Goal: Navigation & Orientation: Find specific page/section

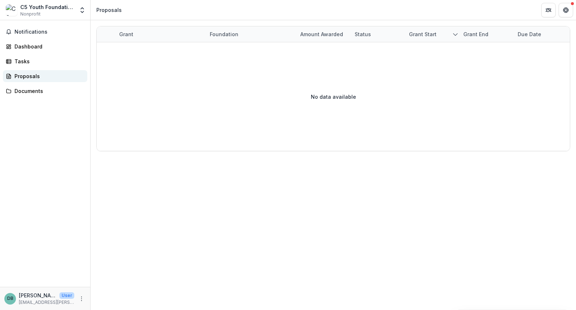
click at [29, 76] on div "Proposals" at bounding box center [47, 76] width 67 height 8
click at [80, 8] on icon "Open entity switcher" at bounding box center [82, 10] width 7 height 7
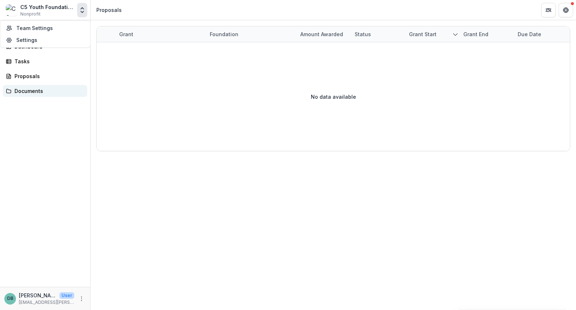
click at [51, 89] on div "Documents" at bounding box center [47, 91] width 67 height 8
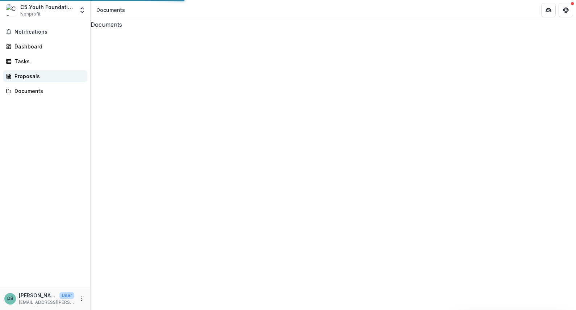
click at [31, 75] on div "Proposals" at bounding box center [47, 76] width 67 height 8
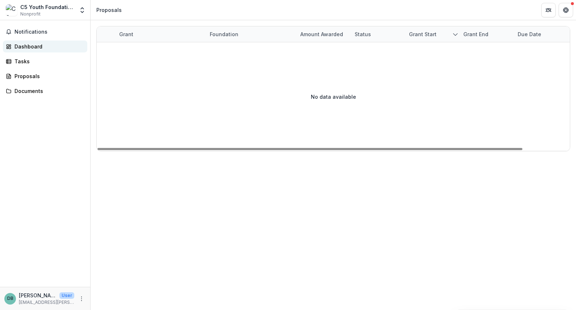
click at [32, 44] on div "Dashboard" at bounding box center [47, 47] width 67 height 8
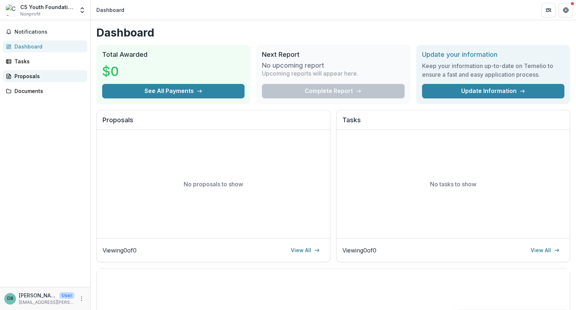
click at [21, 78] on div "Proposals" at bounding box center [47, 76] width 67 height 8
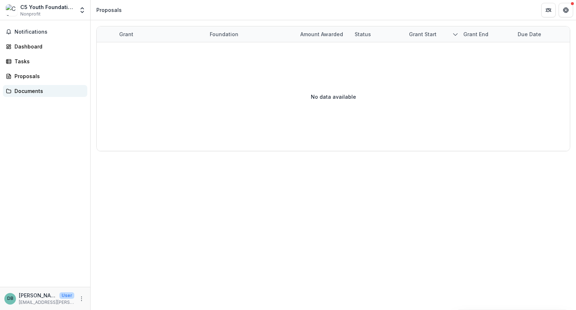
click at [19, 90] on div "Documents" at bounding box center [47, 91] width 67 height 8
